Goal: Book appointment/travel/reservation

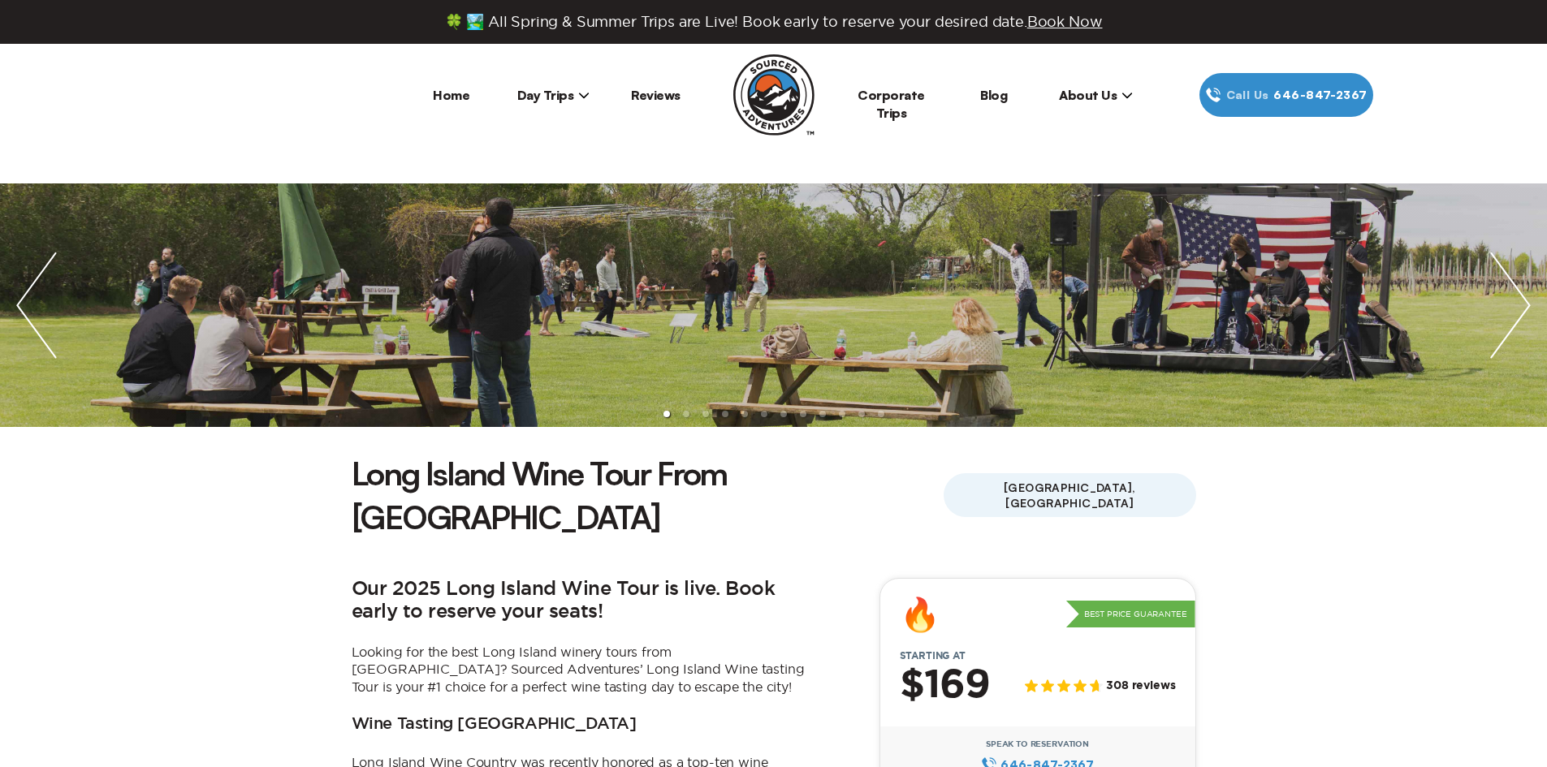
click at [546, 99] on span "Day Trips" at bounding box center [553, 95] width 73 height 16
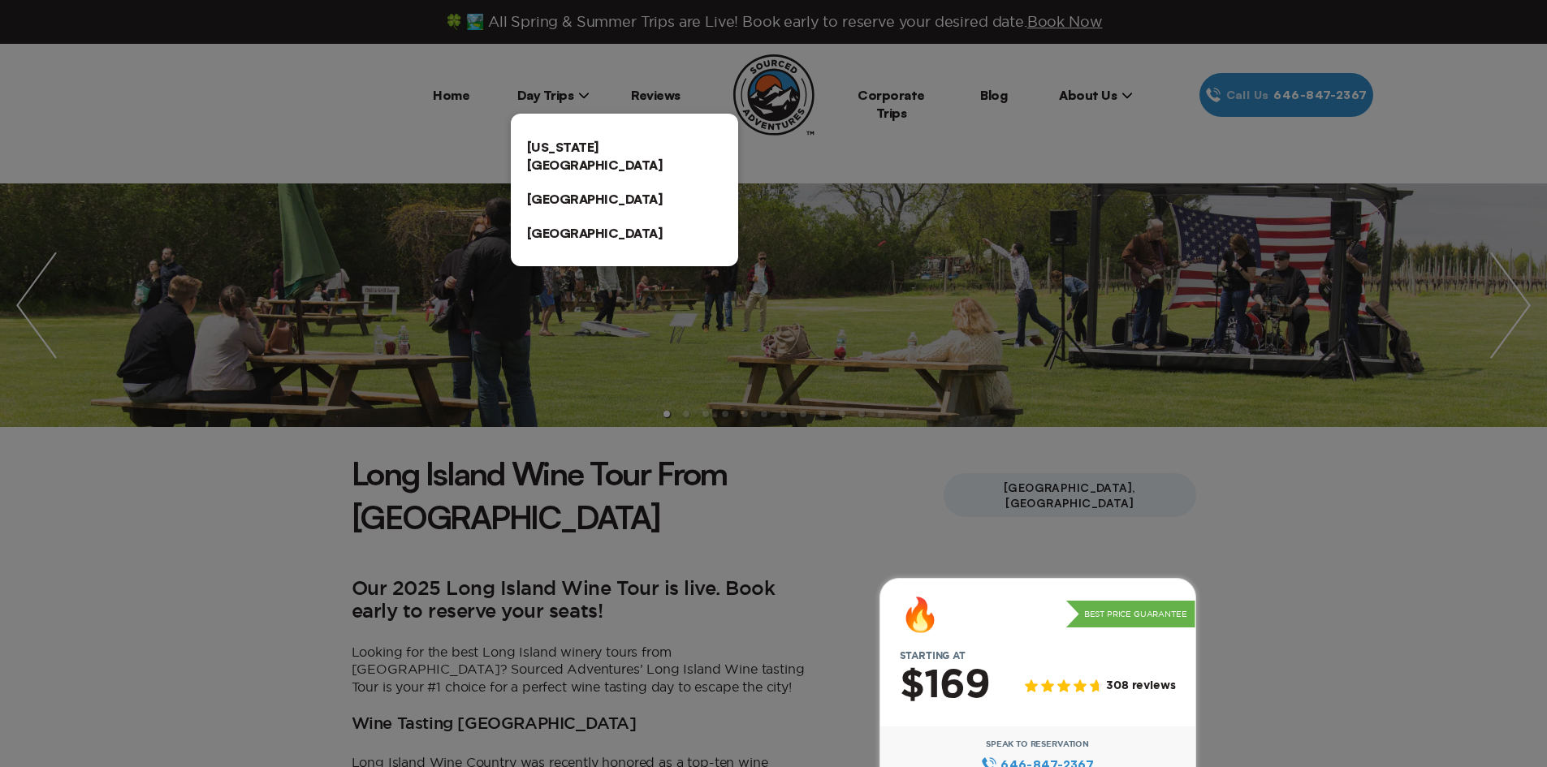
click at [550, 136] on link "[US_STATE][GEOGRAPHIC_DATA]" at bounding box center [624, 156] width 227 height 52
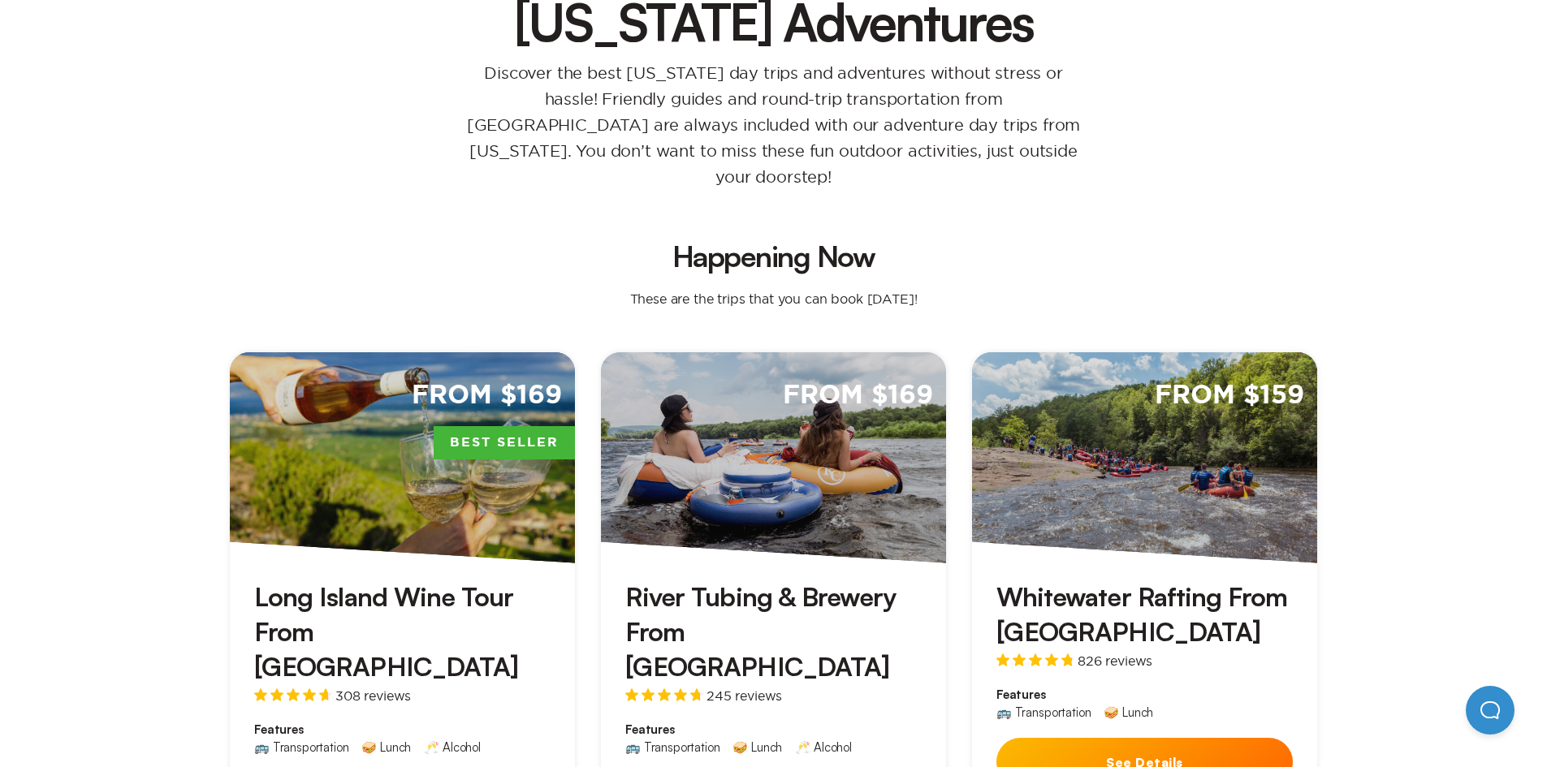
scroll to position [406, 0]
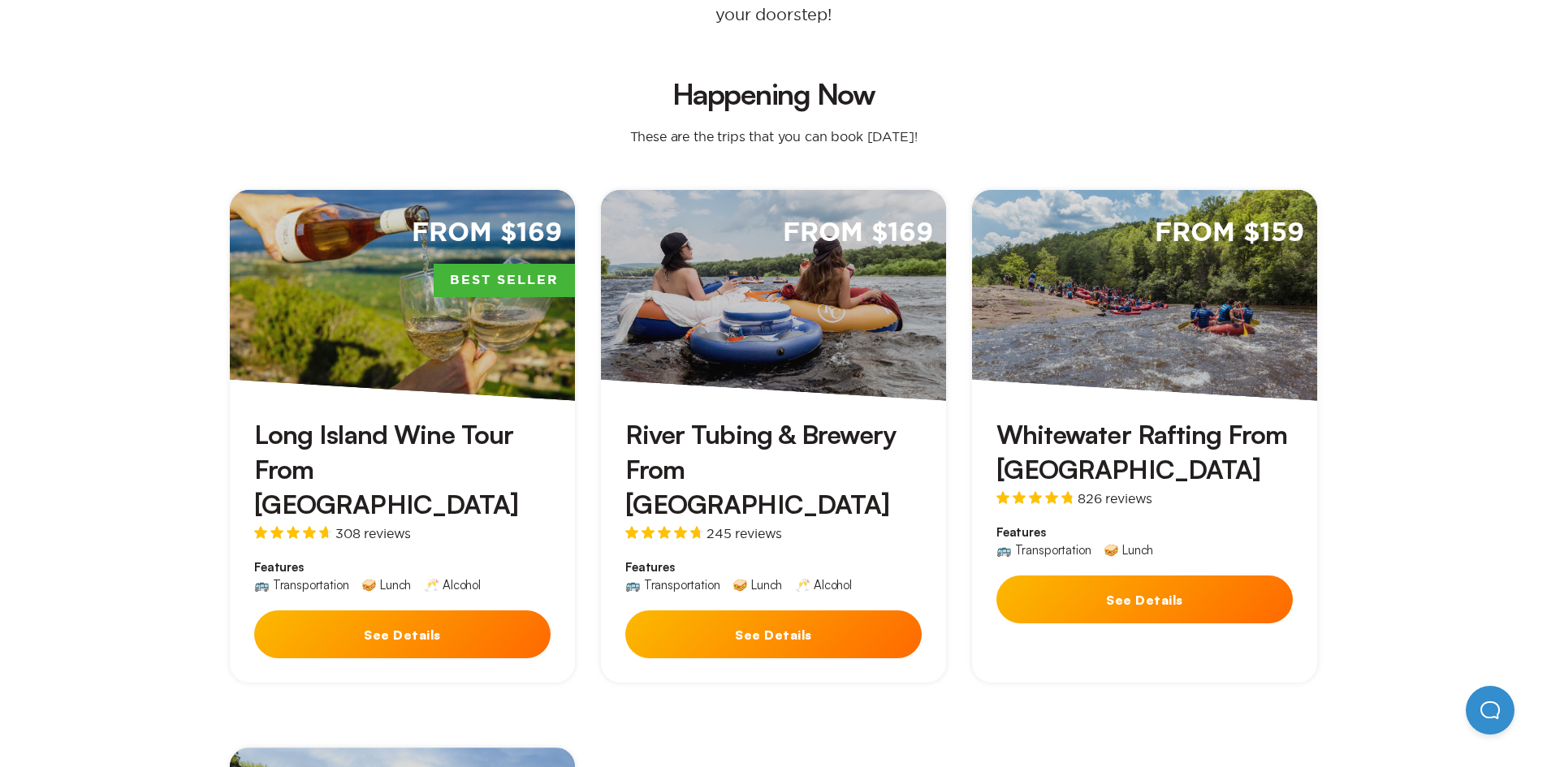
click at [457, 611] on button "See Details" at bounding box center [402, 635] width 296 height 48
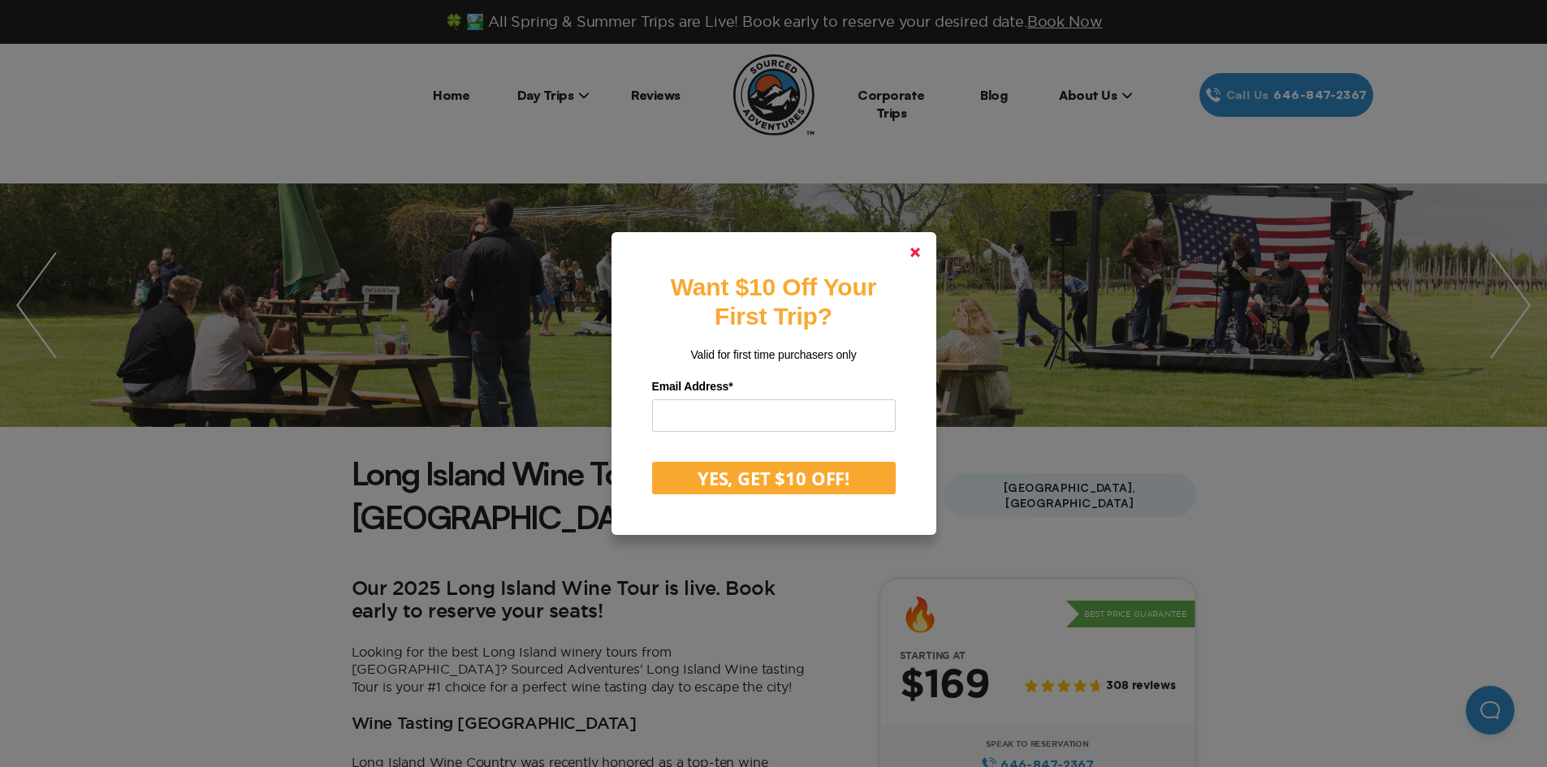
click at [910, 255] on link at bounding box center [915, 252] width 39 height 39
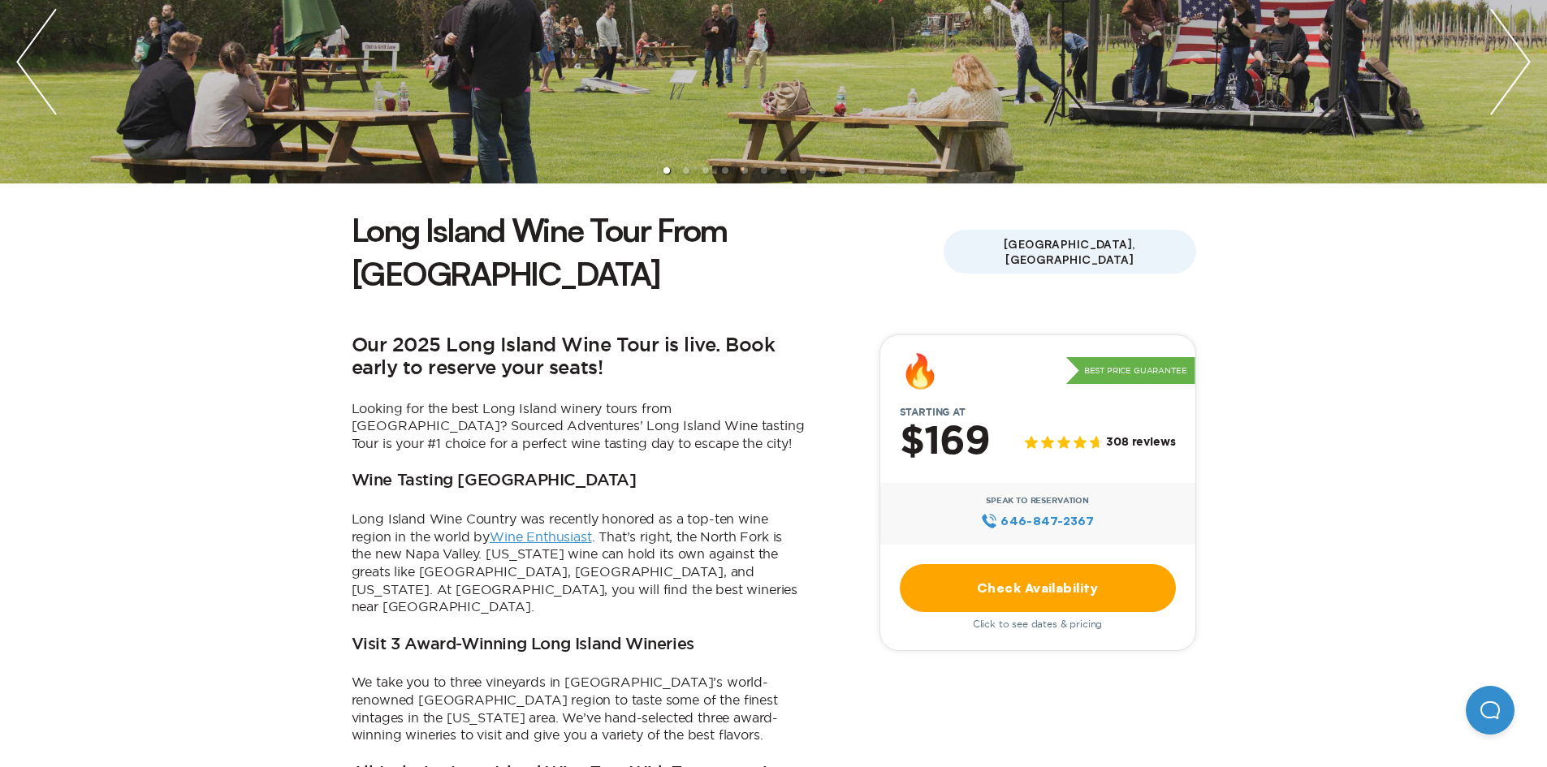
scroll to position [568, 0]
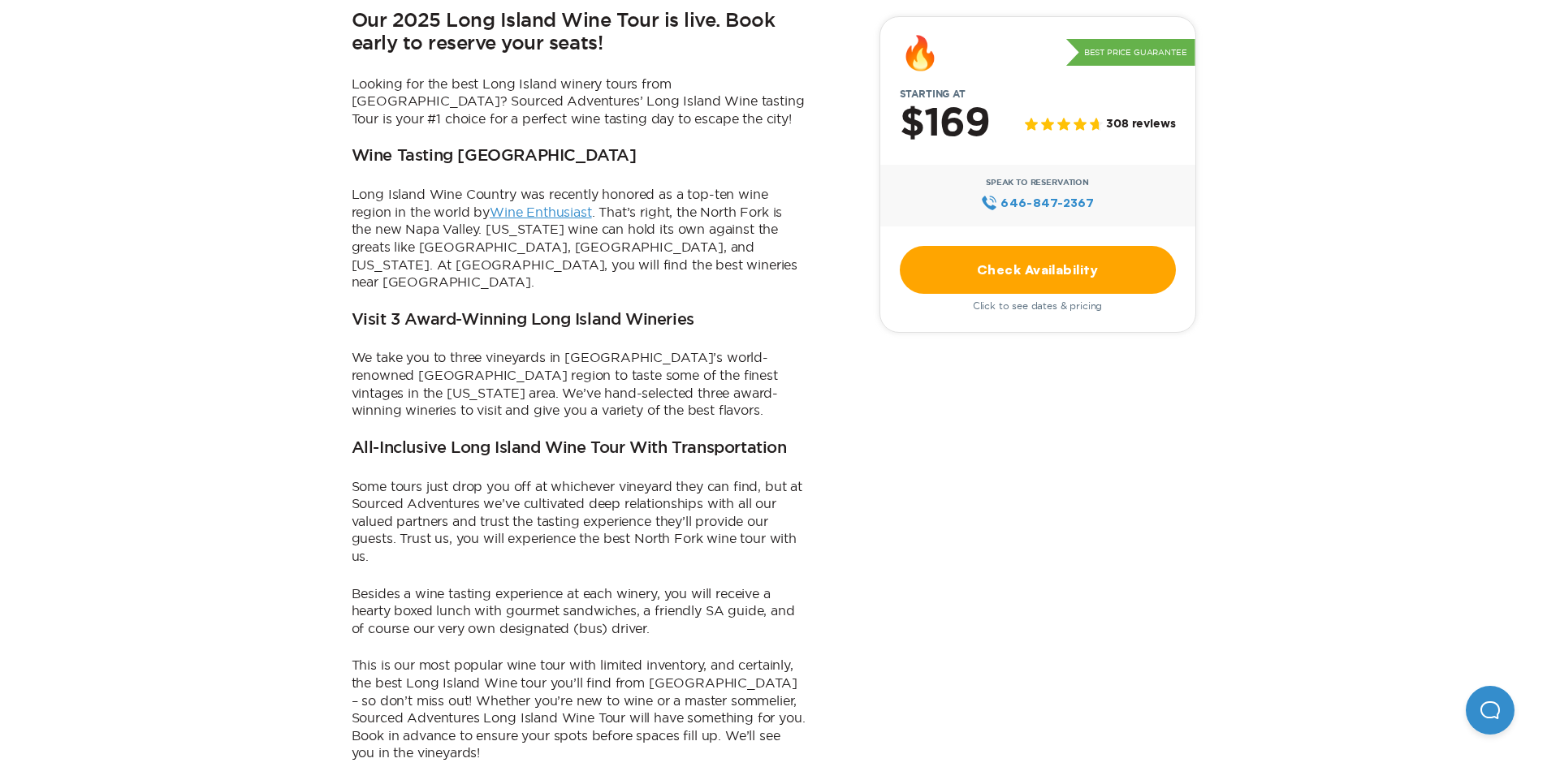
click at [1011, 254] on link "Check Availability" at bounding box center [1038, 270] width 276 height 48
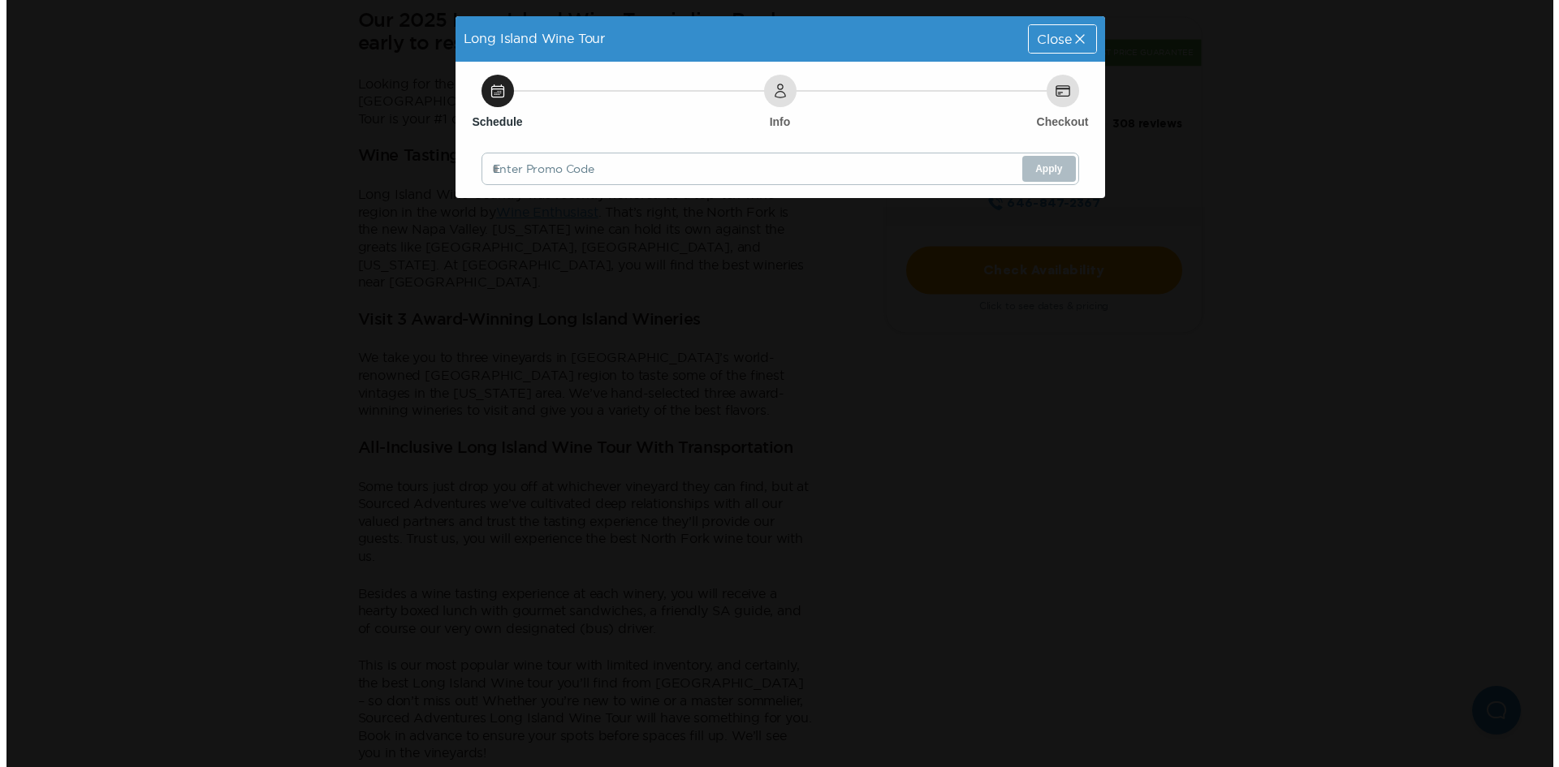
scroll to position [0, 0]
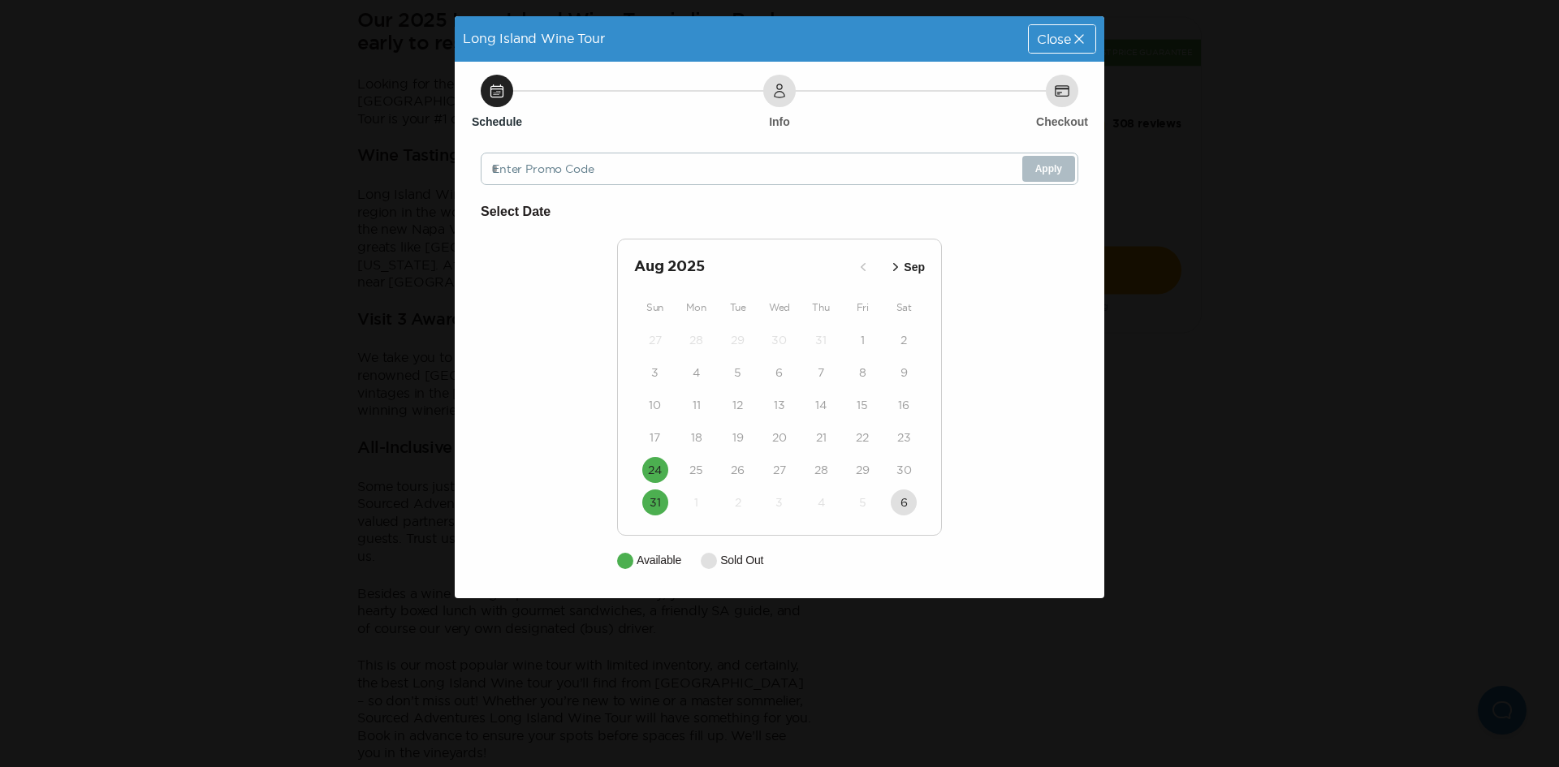
click at [896, 262] on icon "button" at bounding box center [896, 267] width 16 height 16
click at [1071, 41] on icon at bounding box center [1079, 39] width 16 height 16
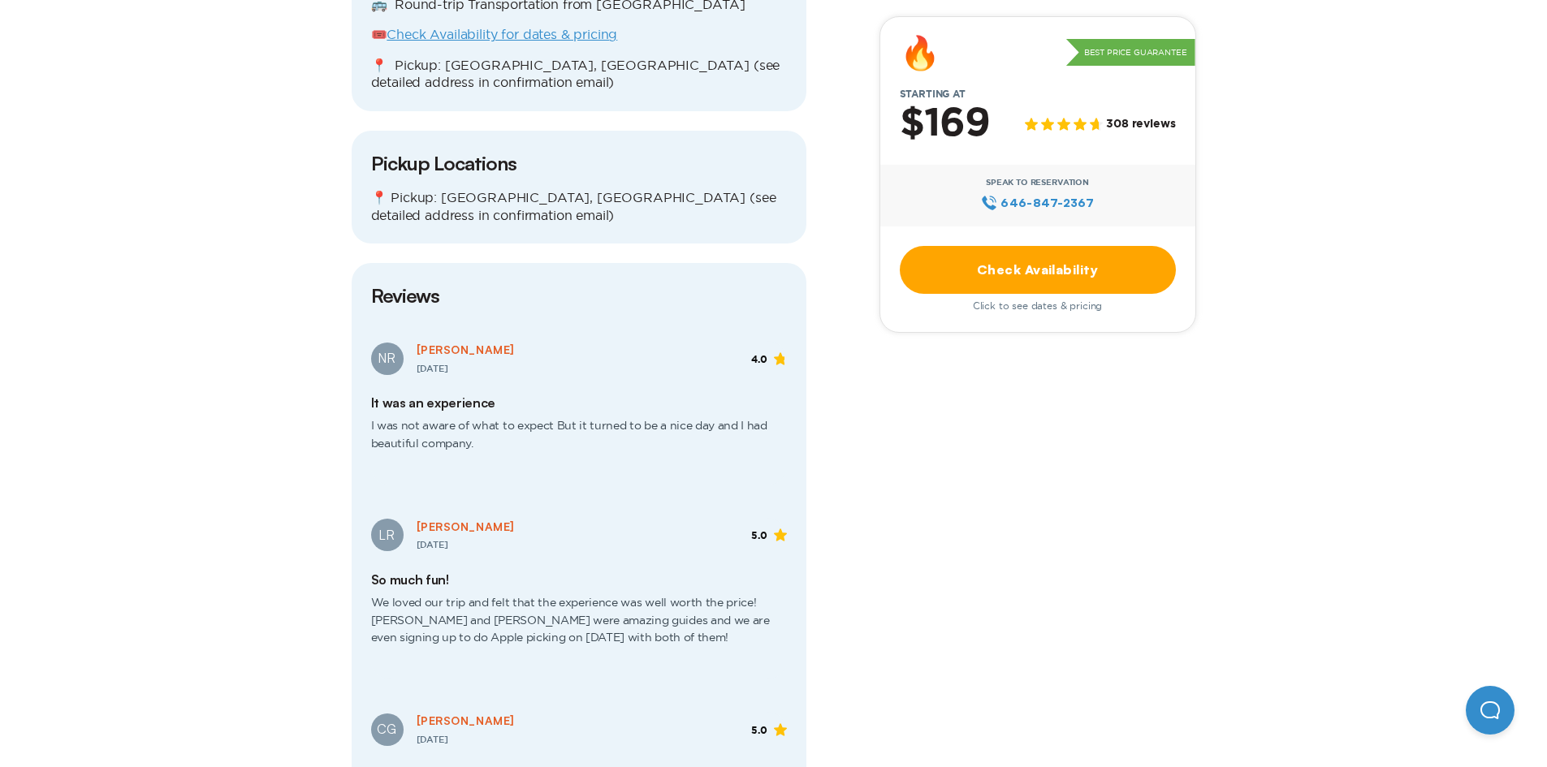
scroll to position [1949, 0]
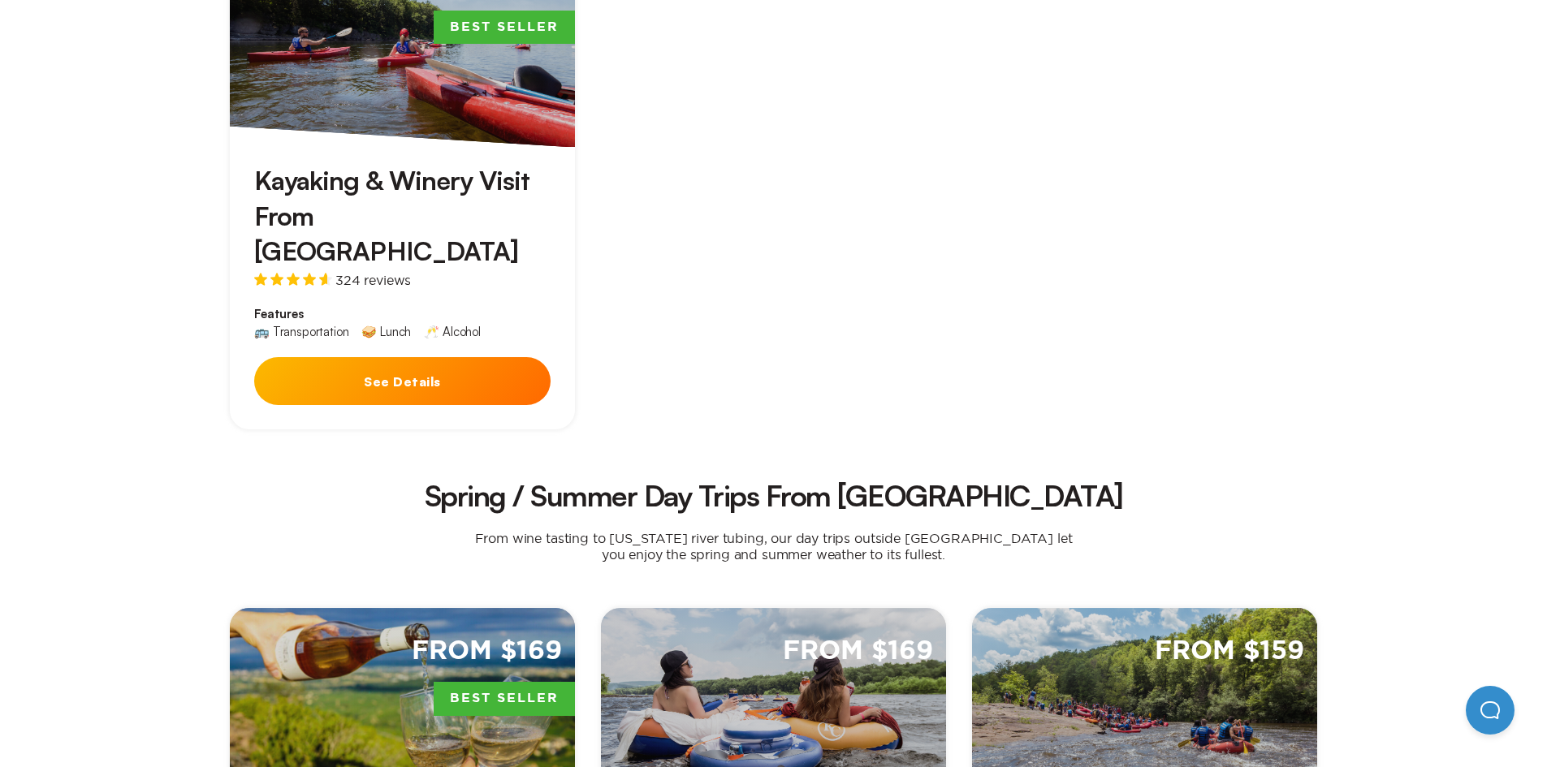
scroll to position [893, 0]
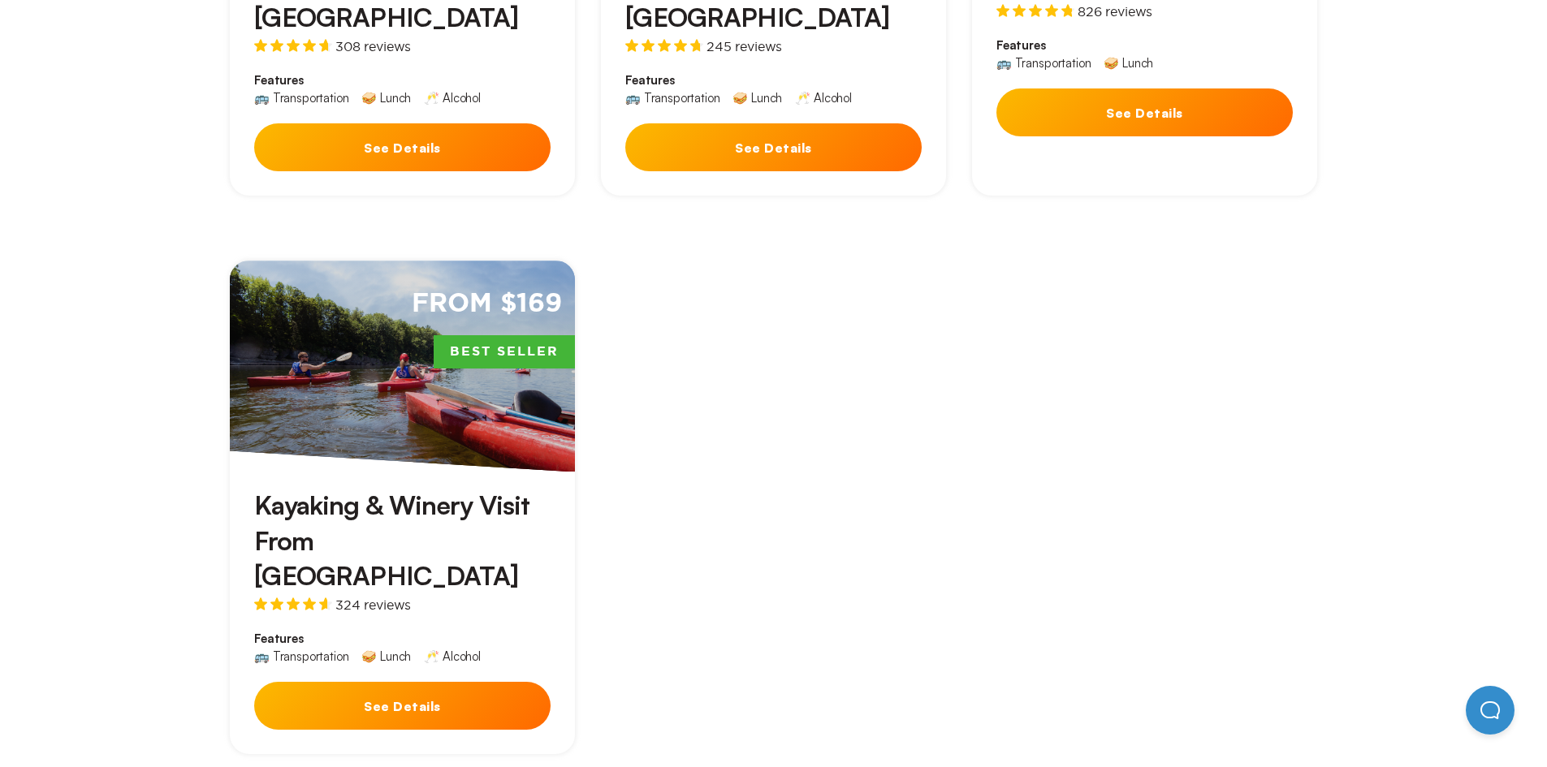
click at [372, 682] on button "See Details" at bounding box center [402, 706] width 296 height 48
